Goal: Transaction & Acquisition: Purchase product/service

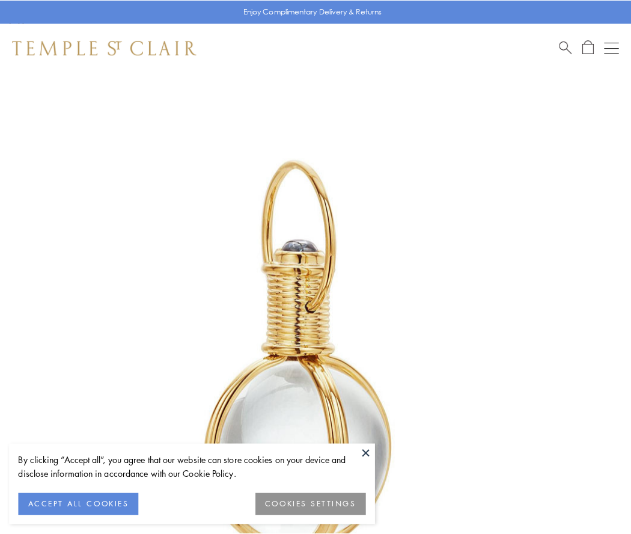
scroll to position [314, 0]
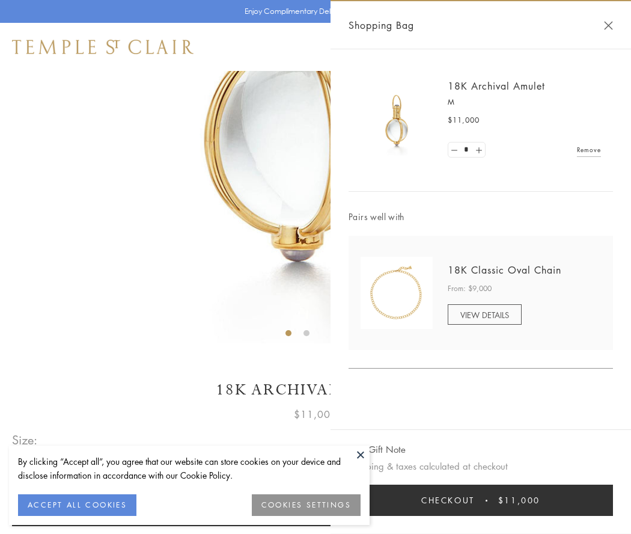
click at [481, 500] on button "Checkout $11,000" at bounding box center [481, 500] width 265 height 31
